Goal: Find contact information: Find contact information

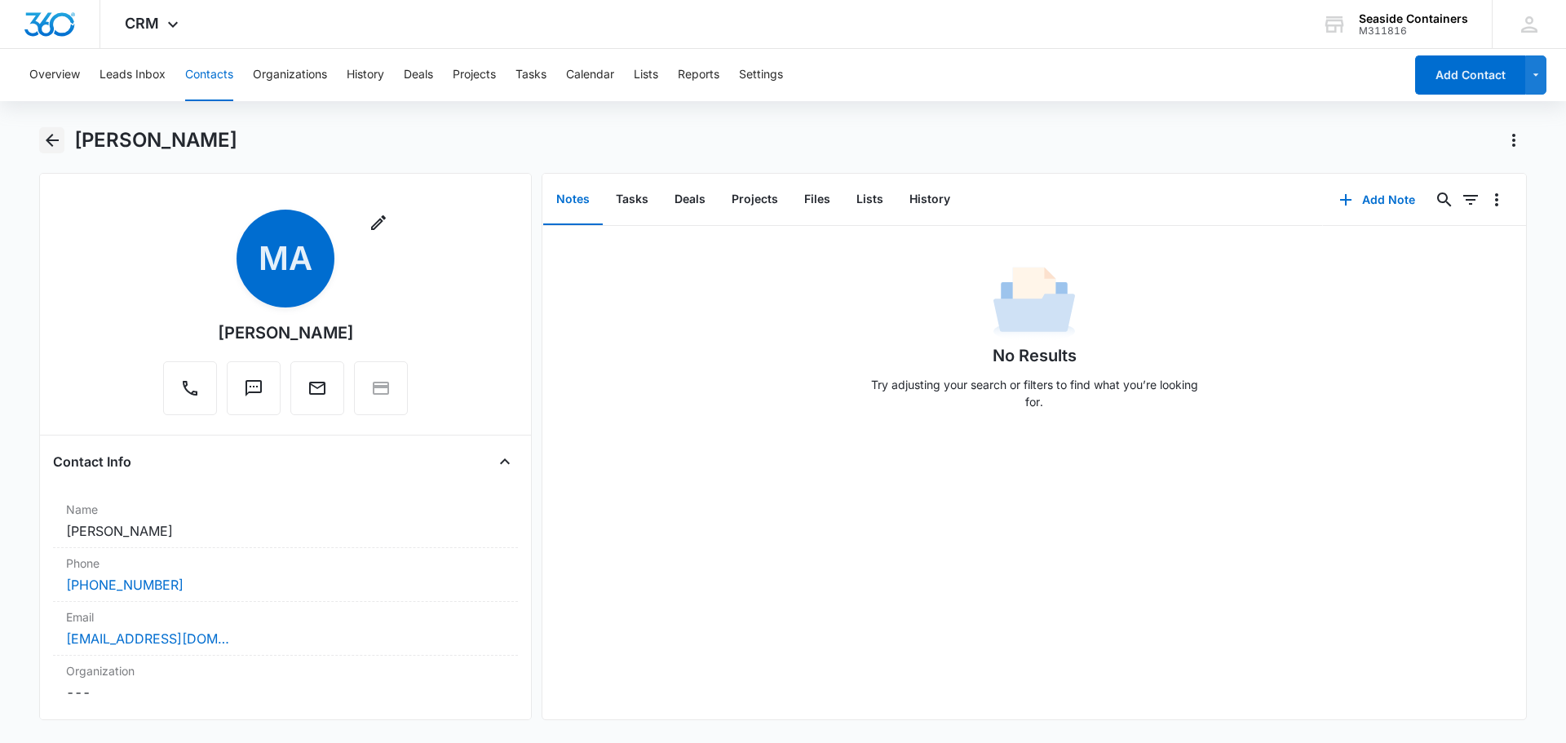
click at [55, 136] on icon "Back" at bounding box center [52, 141] width 20 height 20
click at [55, 73] on button "Overview" at bounding box center [54, 75] width 51 height 52
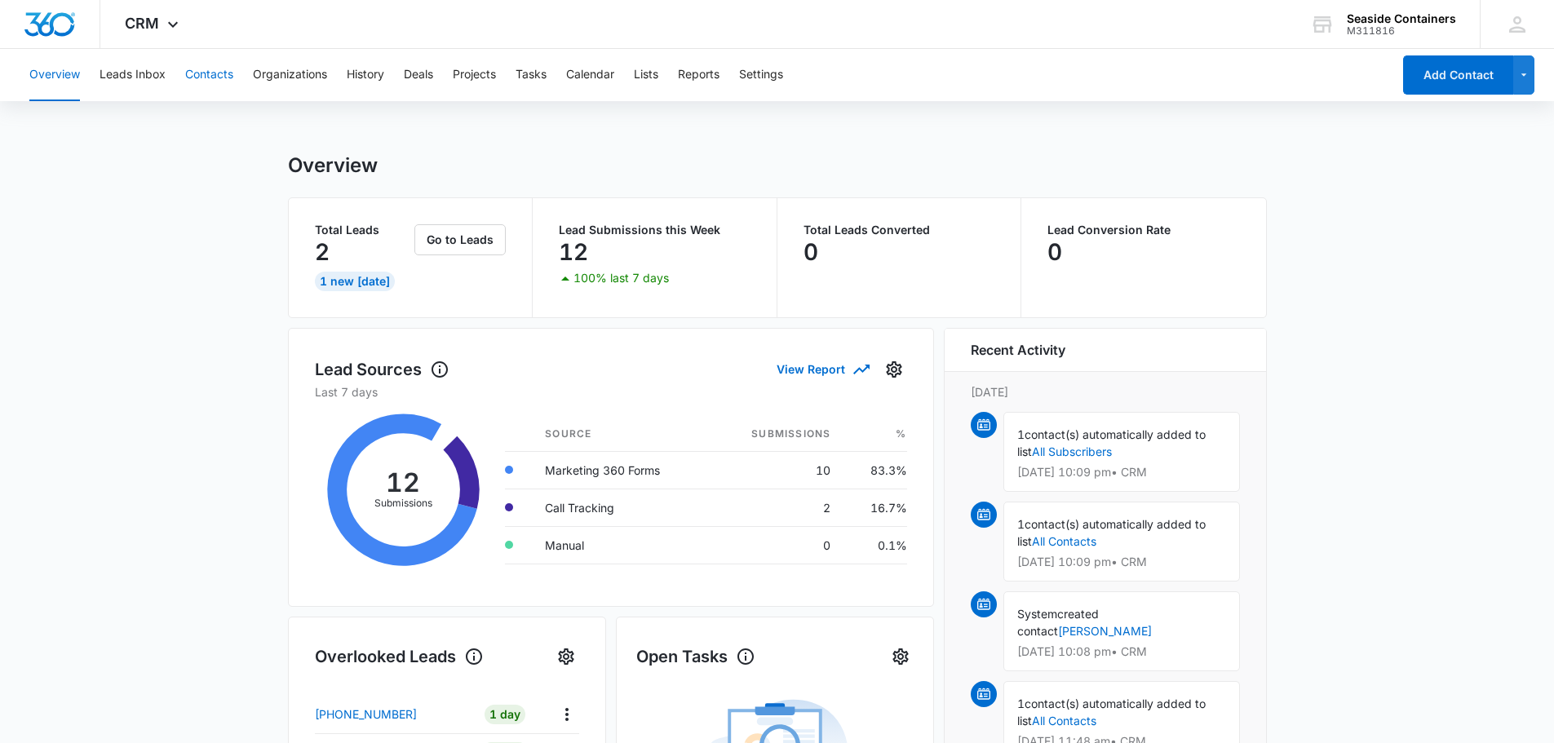
click at [215, 72] on button "Contacts" at bounding box center [209, 75] width 48 height 52
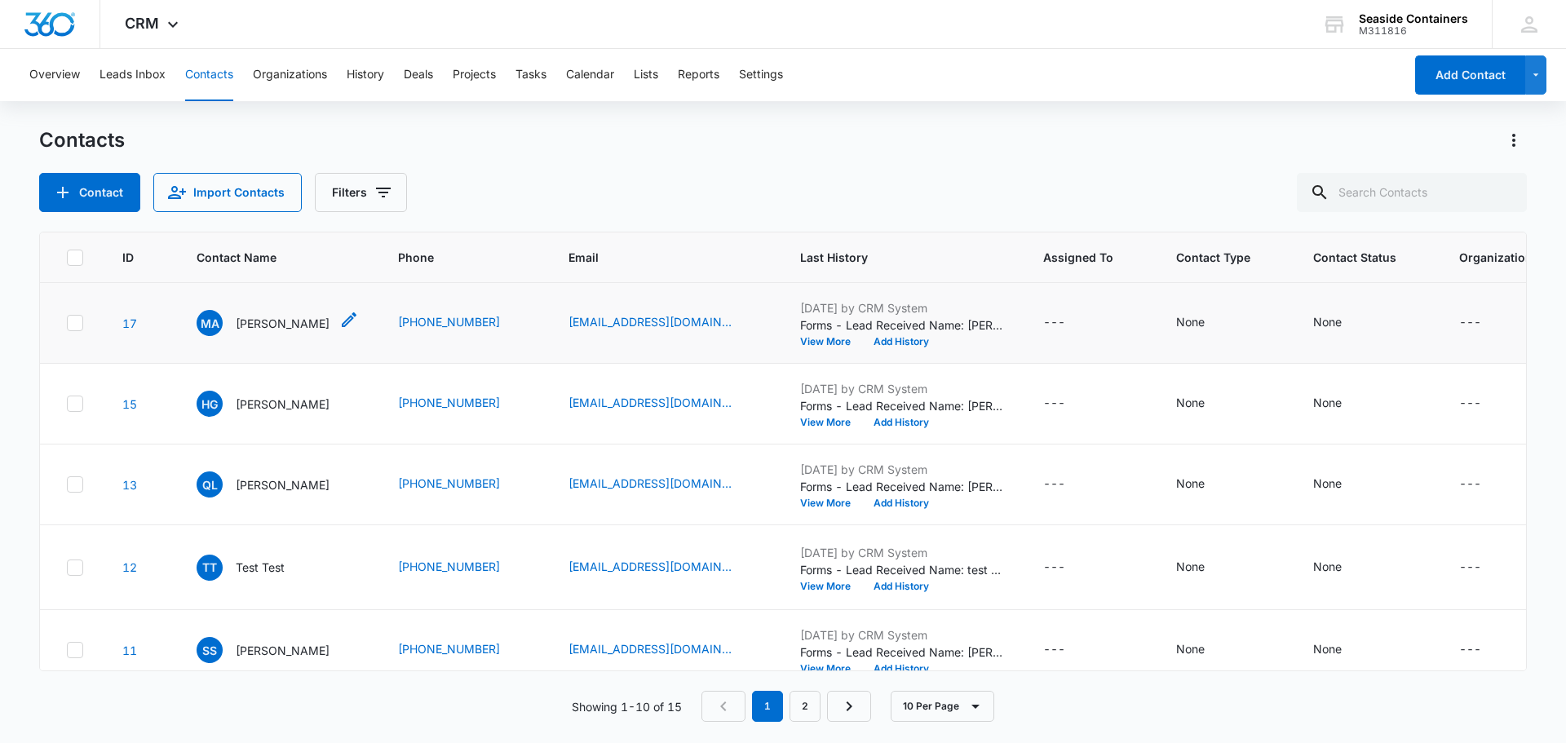
click at [267, 332] on p "[PERSON_NAME]" at bounding box center [283, 323] width 94 height 17
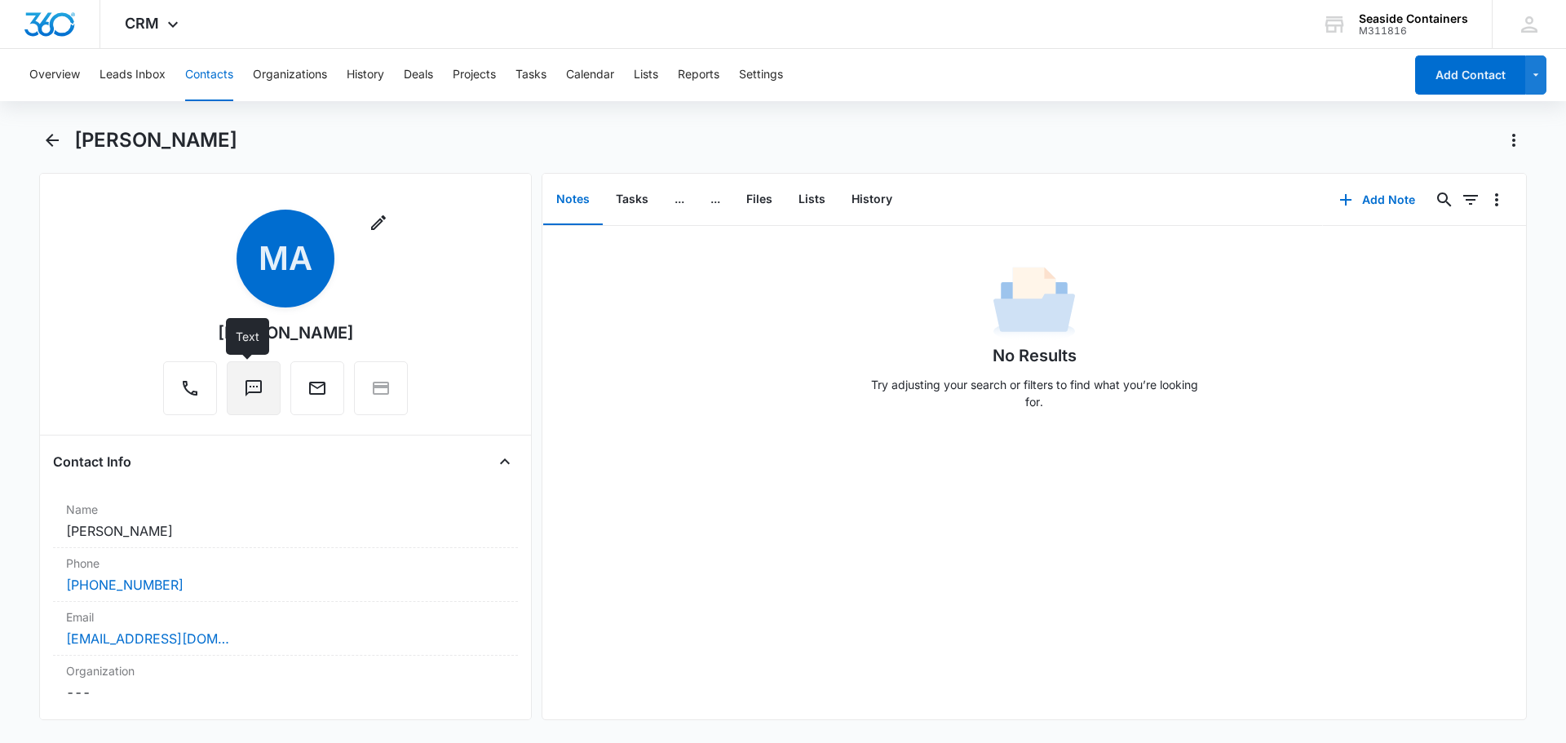
click at [253, 388] on icon "Text" at bounding box center [254, 388] width 20 height 20
